Goal: Task Accomplishment & Management: Manage account settings

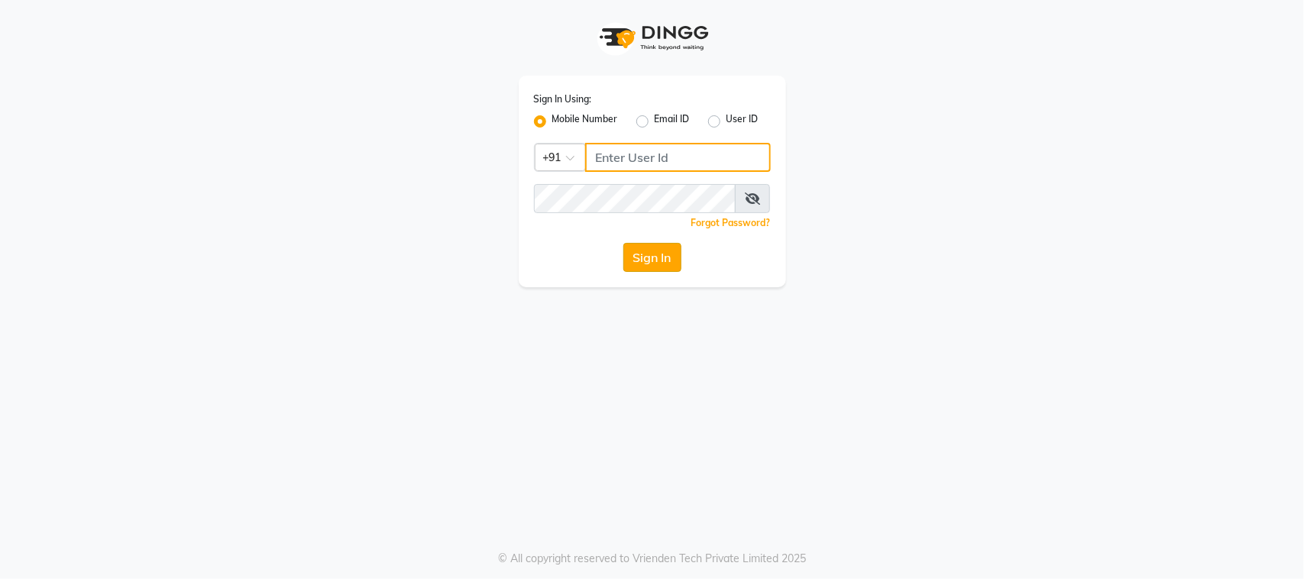
type input "9167849534"
click at [668, 247] on button "Sign In" at bounding box center [652, 257] width 58 height 29
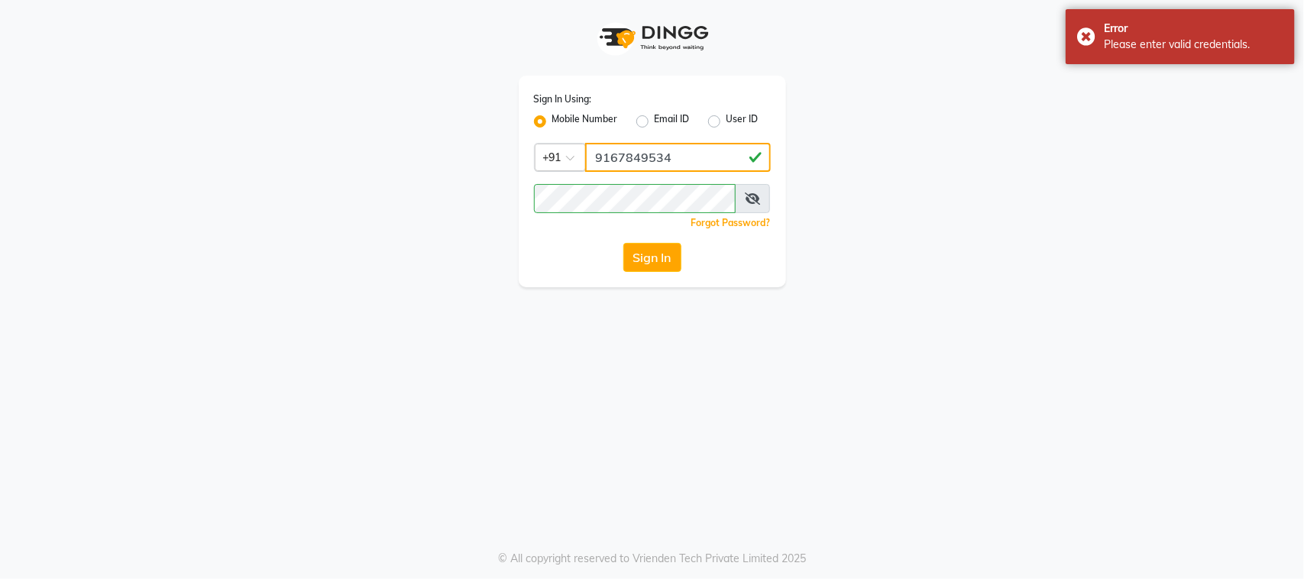
drag, startPoint x: 681, startPoint y: 144, endPoint x: 548, endPoint y: 166, distance: 135.6
click at [548, 166] on div "Country Code × [PHONE_NUMBER]" at bounding box center [652, 157] width 237 height 29
click at [612, 176] on div "Sign In Using: Mobile Number Email ID User ID Country Code × [PHONE_NUMBER] Rem…" at bounding box center [652, 182] width 267 height 212
click at [751, 204] on icon at bounding box center [752, 198] width 15 height 12
click at [631, 247] on button "Sign In" at bounding box center [652, 257] width 58 height 29
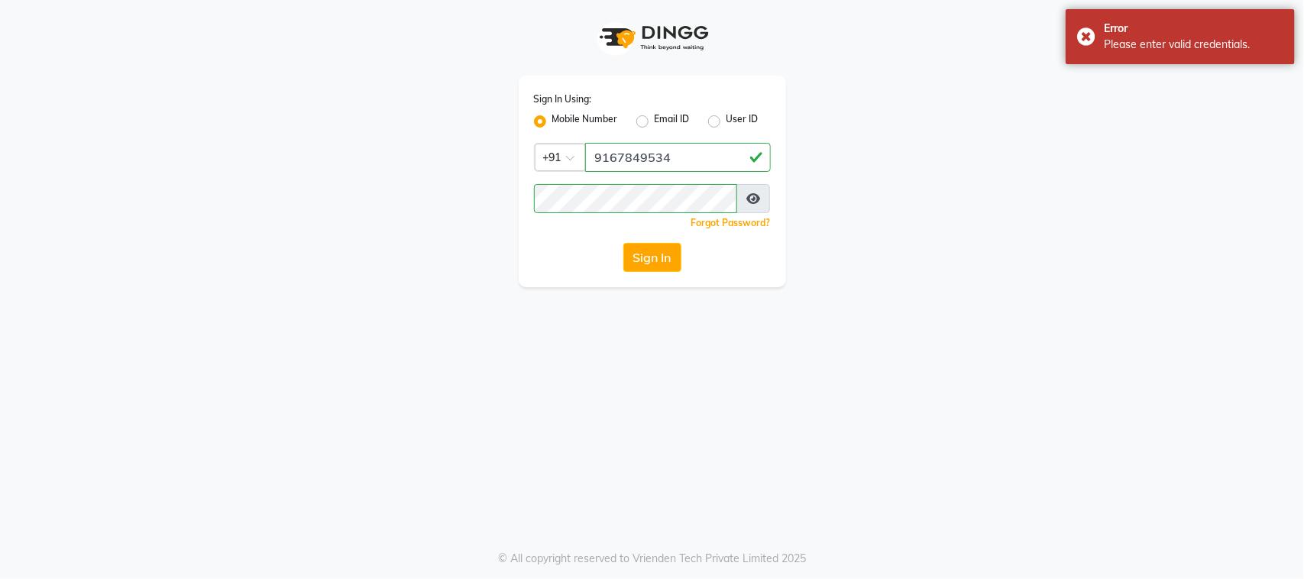
click at [522, 280] on div "Sign In Using: Mobile Number Email ID User ID Country Code × [PHONE_NUMBER] Rem…" at bounding box center [652, 182] width 267 height 212
click at [680, 260] on button "Sign In" at bounding box center [652, 257] width 58 height 29
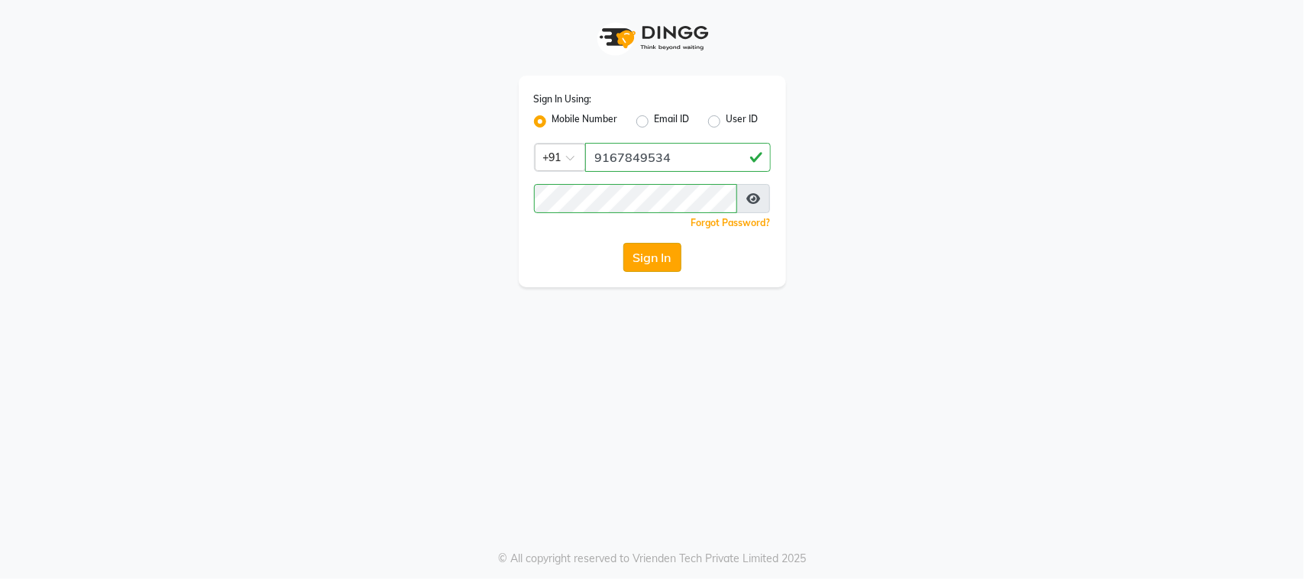
click at [680, 260] on button "Sign In" at bounding box center [652, 257] width 58 height 29
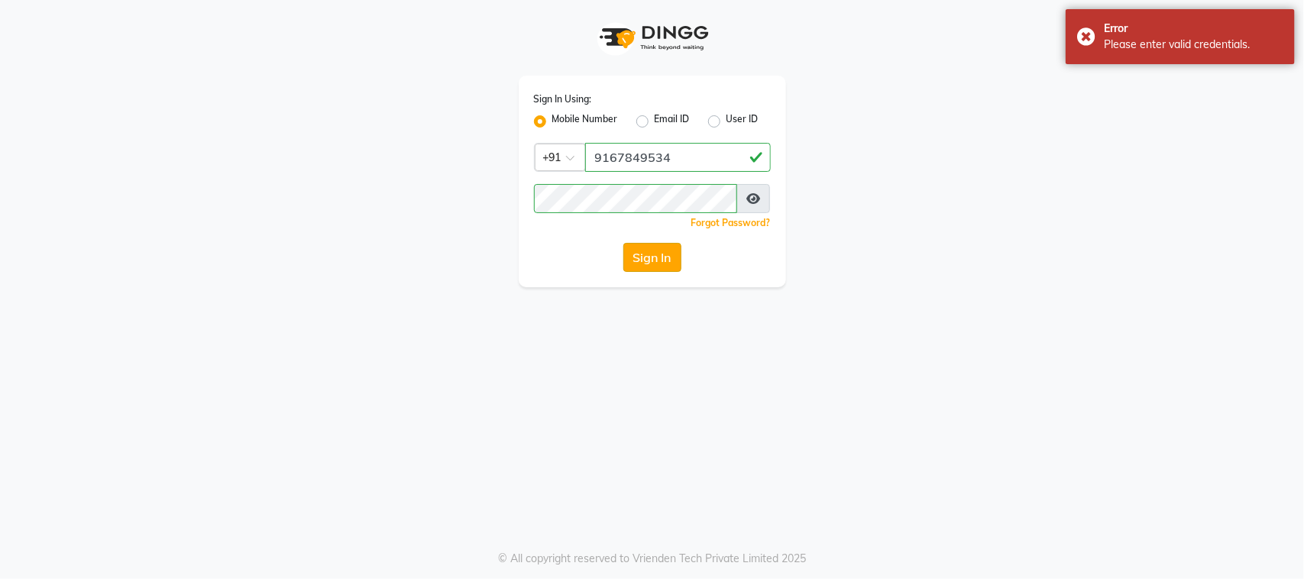
click at [680, 260] on button "Sign In" at bounding box center [652, 257] width 58 height 29
click at [676, 134] on div "Sign In Using: Mobile Number Email ID User ID Country Code × [PHONE_NUMBER] Rem…" at bounding box center [652, 182] width 267 height 212
click at [674, 149] on input "9167849534" at bounding box center [678, 157] width 186 height 29
click at [676, 258] on button "Sign In" at bounding box center [652, 257] width 58 height 29
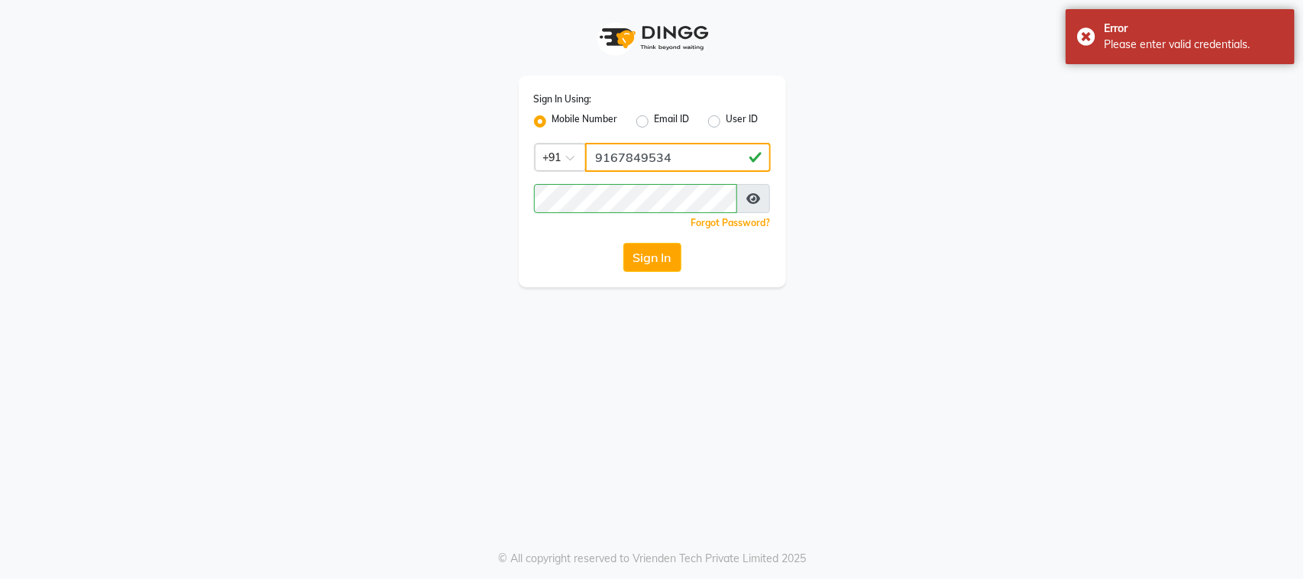
click at [688, 161] on input "9167849534" at bounding box center [678, 157] width 186 height 29
drag, startPoint x: 688, startPoint y: 161, endPoint x: 393, endPoint y: 150, distance: 295.0
click at [393, 150] on div "Sign In Using: Mobile Number Email ID User ID Country Code × [PHONE_NUMBER] Rem…" at bounding box center [652, 143] width 871 height 287
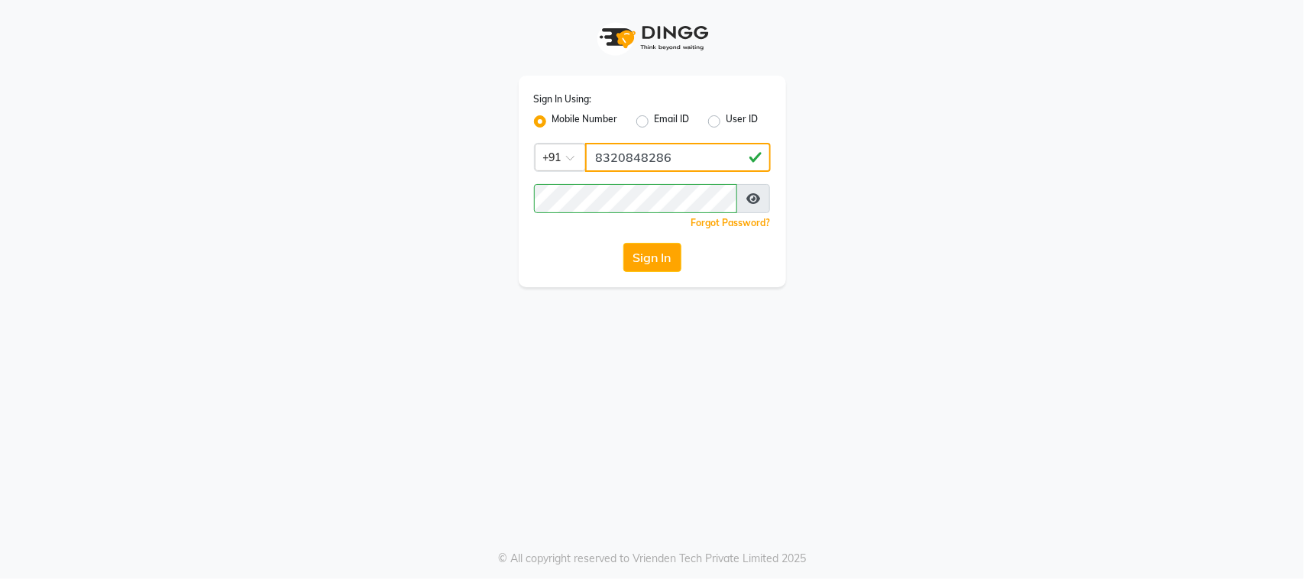
type input "8320848286"
click at [639, 263] on button "Sign In" at bounding box center [652, 257] width 58 height 29
